Goal: Task Accomplishment & Management: Manage account settings

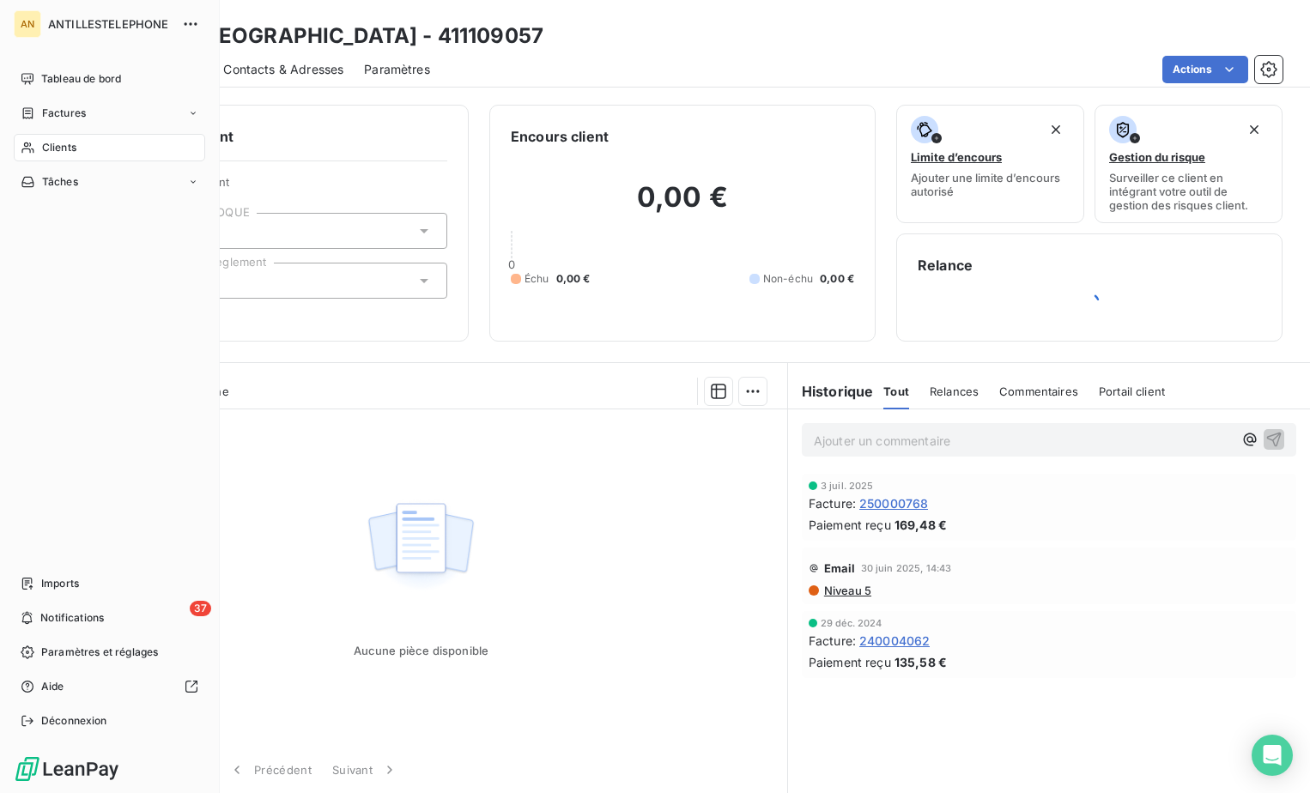
click at [37, 147] on div "Clients" at bounding box center [109, 147] width 191 height 27
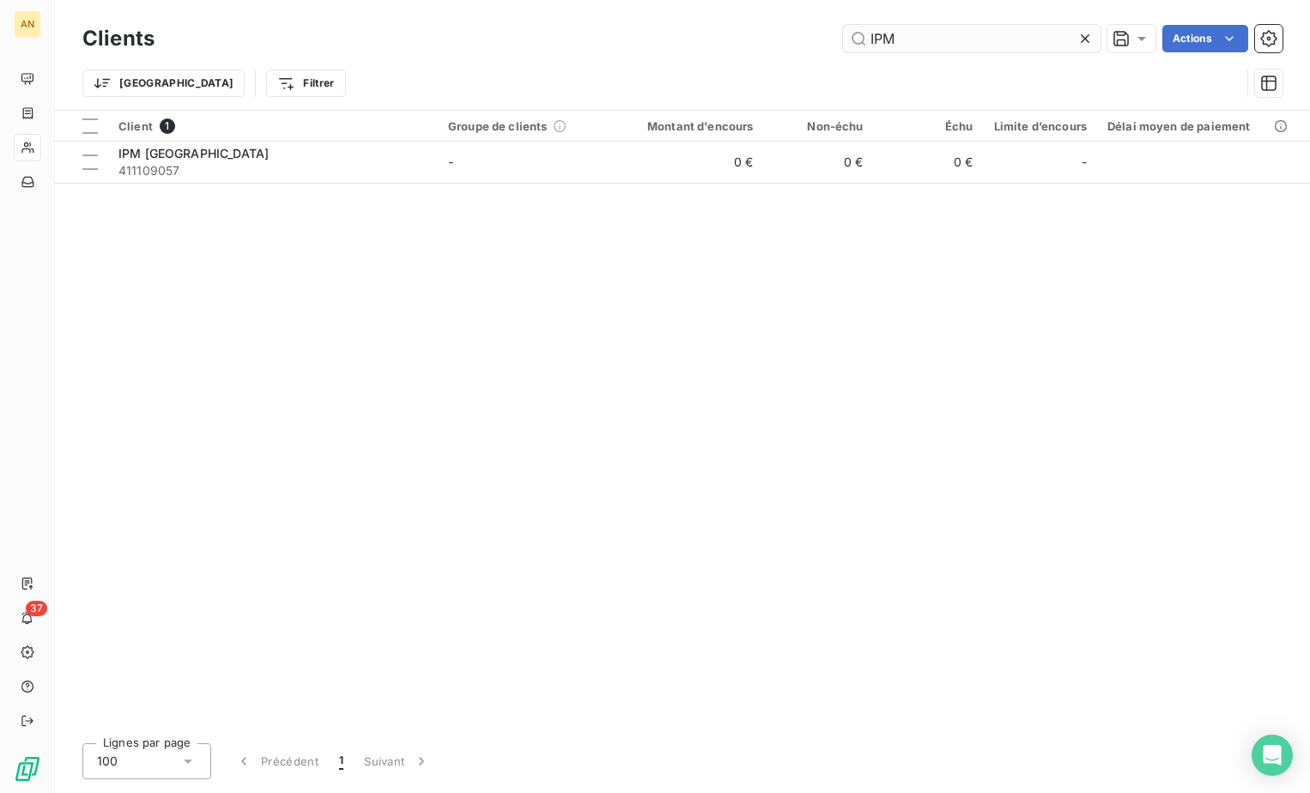
drag, startPoint x: 899, startPoint y: 45, endPoint x: 854, endPoint y: 44, distance: 44.7
click at [854, 44] on input "IPM" at bounding box center [972, 38] width 258 height 27
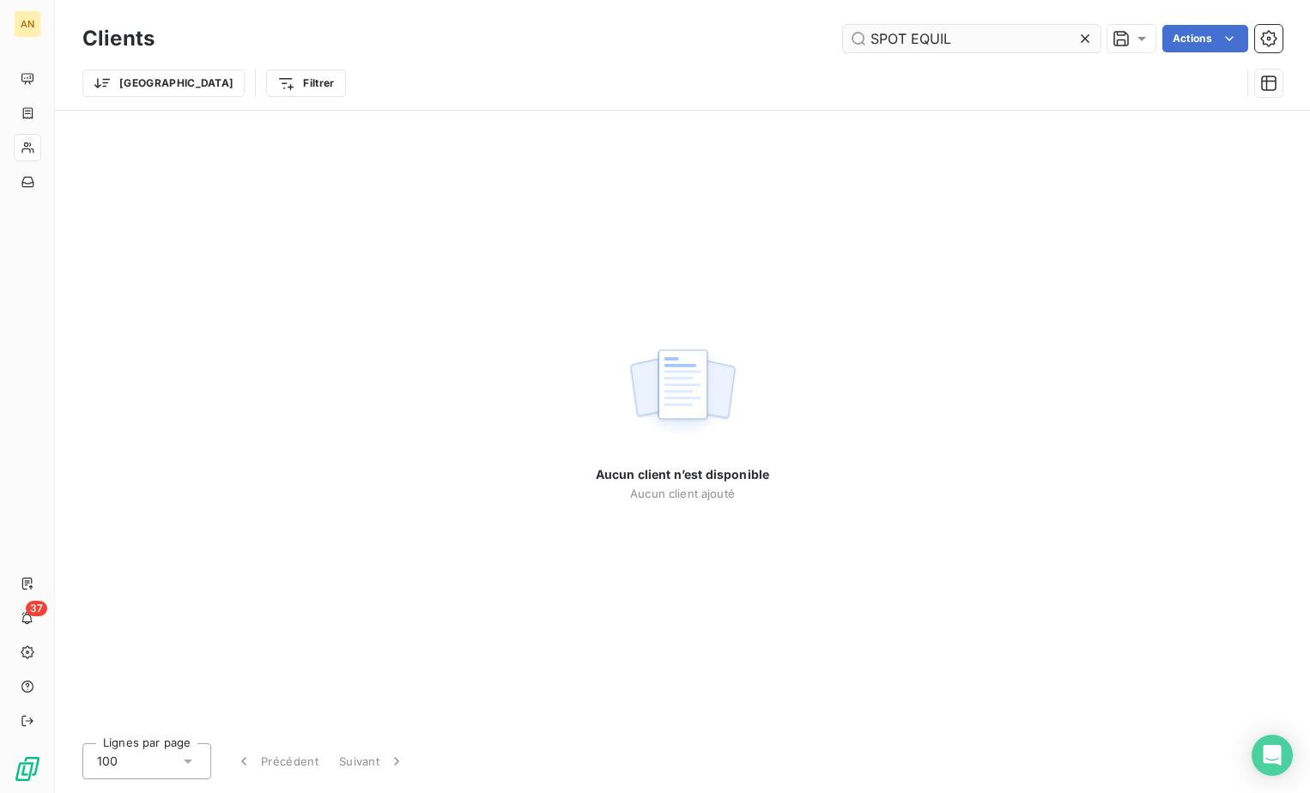
click at [897, 43] on input "SPOT EQUIL" at bounding box center [972, 38] width 258 height 27
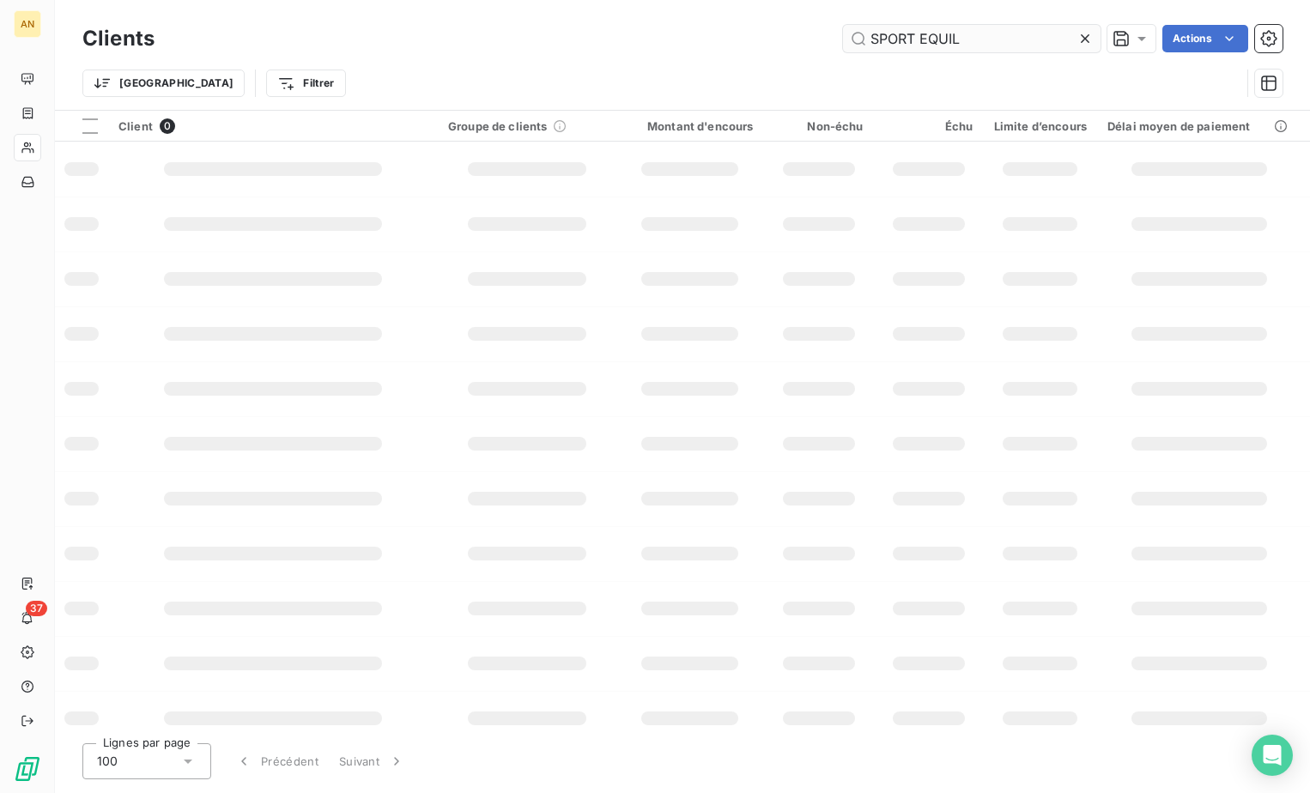
type input "SPORT EQUIL"
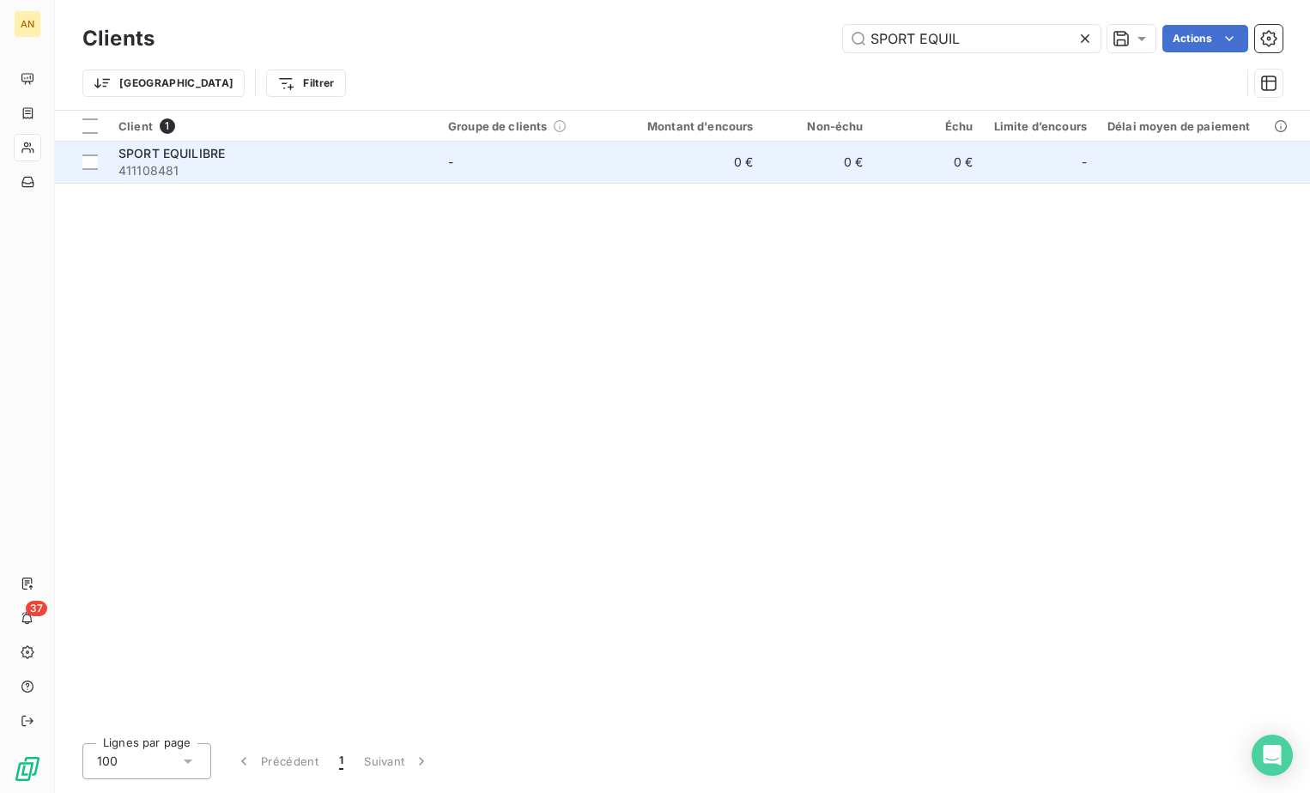
click at [780, 153] on td "0 €" at bounding box center [819, 162] width 110 height 41
